Goal: Information Seeking & Learning: Learn about a topic

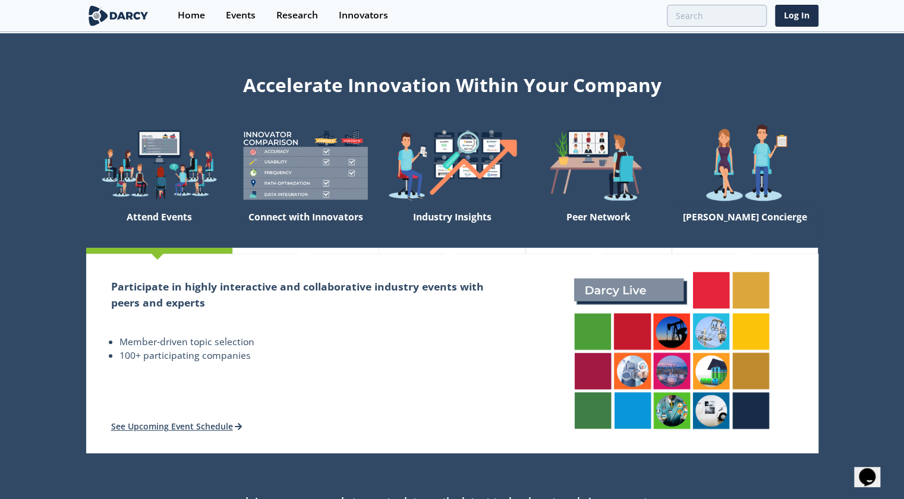
click at [159, 134] on img at bounding box center [159, 165] width 146 height 83
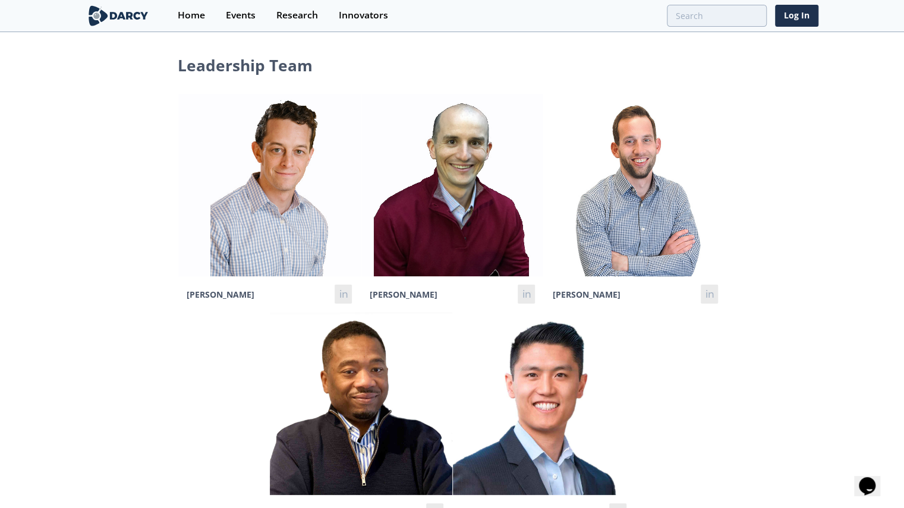
click at [668, 210] on img at bounding box center [635, 185] width 183 height 183
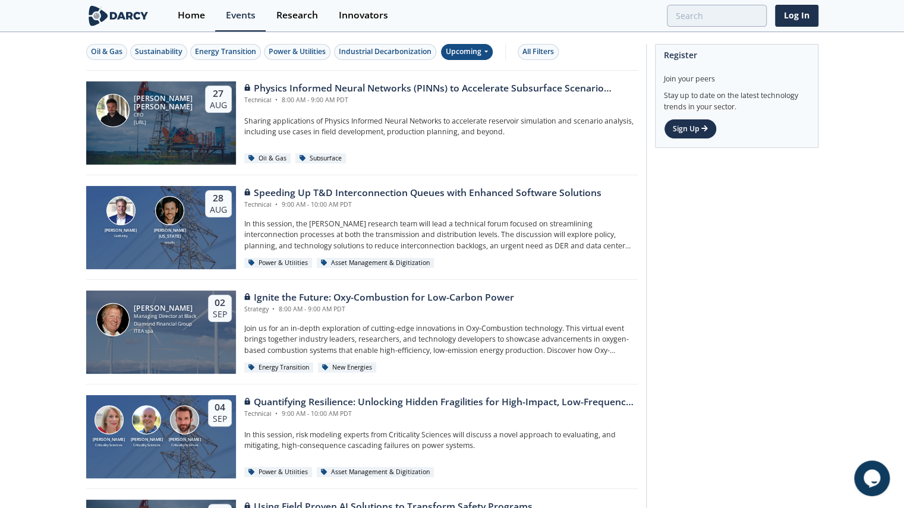
click at [457, 56] on div "Upcoming" at bounding box center [467, 52] width 52 height 16
click at [464, 51] on div "Upcoming" at bounding box center [467, 52] width 52 height 16
click at [476, 53] on div "Upcoming" at bounding box center [467, 52] width 52 height 16
click at [478, 71] on div "Upcoming" at bounding box center [480, 71] width 74 height 19
click at [293, 50] on div "Power & Utilities" at bounding box center [297, 51] width 57 height 11
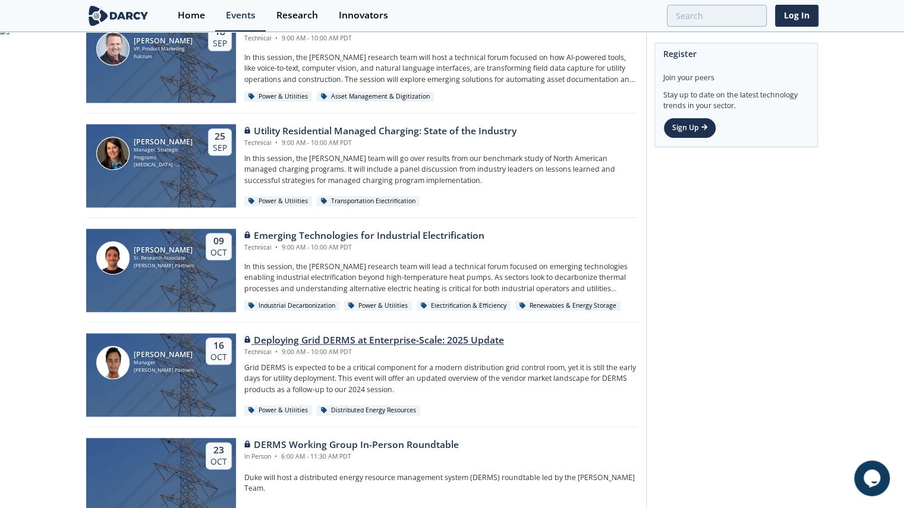
scroll to position [595, 0]
